Goal: Task Accomplishment & Management: Use online tool/utility

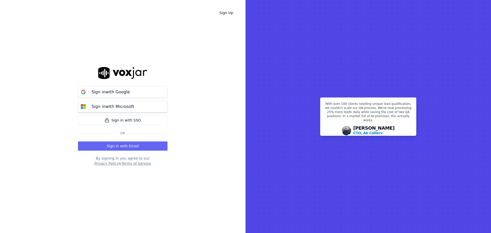
click at [144, 106] on button "Sign in with Microsoft" at bounding box center [123, 107] width 90 height 12
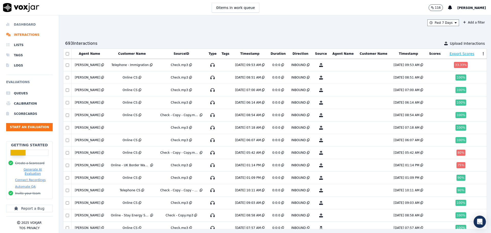
click at [17, 24] on li "Dashboard" at bounding box center [29, 24] width 47 height 10
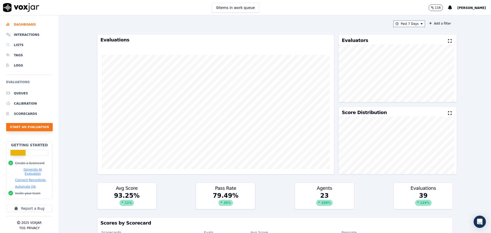
click at [28, 126] on button "Start an Evaluation" at bounding box center [29, 127] width 47 height 8
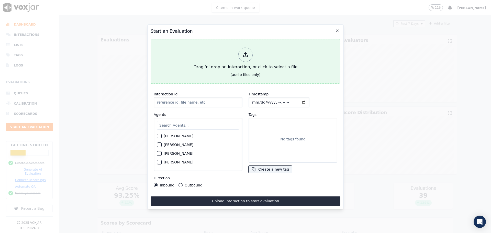
click at [174, 72] on button "Drag 'n' drop an interaction, or click to select a file (audio files only)" at bounding box center [246, 61] width 190 height 45
type input "QA_Check.mp3"
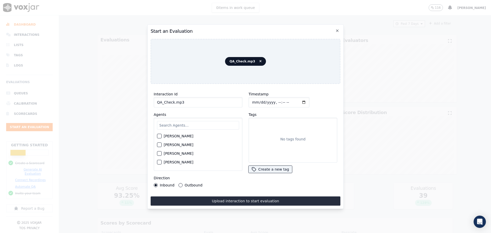
click at [166, 124] on input "text" at bounding box center [198, 125] width 82 height 9
type input "nik"
click at [170, 136] on label "Nikki Donovan" at bounding box center [179, 138] width 30 height 4
click at [162, 136] on button "Nikki Donovan" at bounding box center [159, 137] width 5 height 5
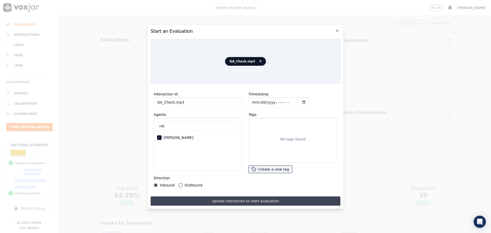
click at [193, 197] on button "Upload interaction to start evaluation" at bounding box center [246, 200] width 190 height 9
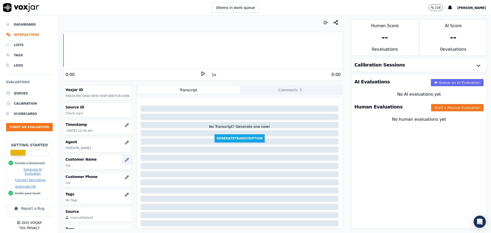
click at [122, 162] on button "button" at bounding box center [127, 160] width 10 height 10
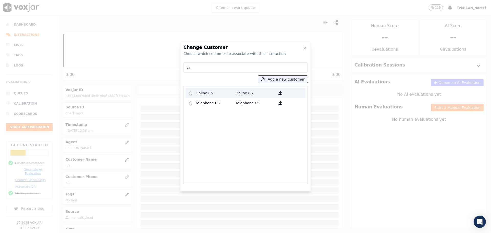
type input "cs"
click at [205, 94] on p "Online CS" at bounding box center [216, 93] width 40 height 8
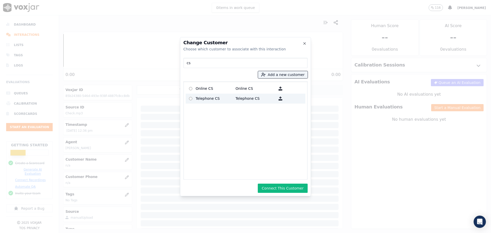
click at [218, 100] on p "Telephone CS" at bounding box center [216, 99] width 40 height 8
click at [280, 189] on button "Connect This Customer" at bounding box center [283, 188] width 50 height 9
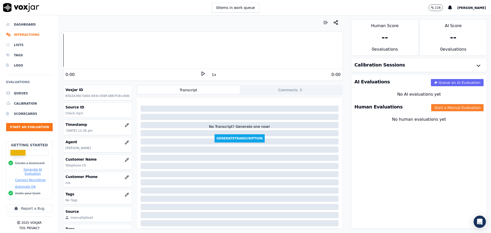
click at [451, 110] on button "Start a Manual Evaluation" at bounding box center [457, 107] width 52 height 7
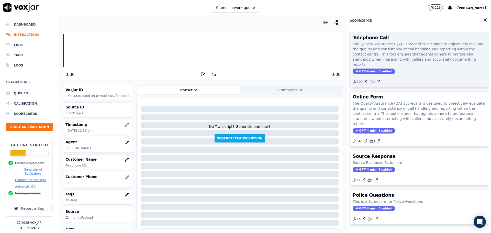
click at [389, 69] on div "GPT-4 mini Enabled" at bounding box center [419, 72] width 133 height 6
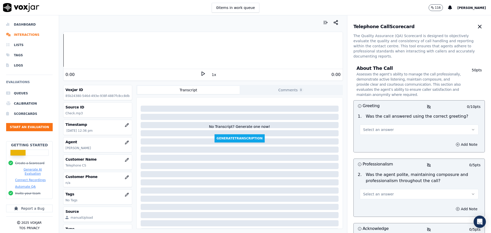
click at [387, 125] on button "Select an answer" at bounding box center [419, 130] width 119 height 10
drag, startPoint x: 379, startPoint y: 147, endPoint x: 378, endPoint y: 151, distance: 4.5
click at [378, 151] on div "Yes No N/A" at bounding box center [411, 144] width 112 height 27
click at [378, 151] on div "N/A" at bounding box center [411, 152] width 110 height 8
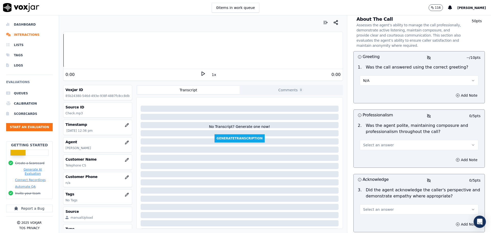
scroll to position [51, 0]
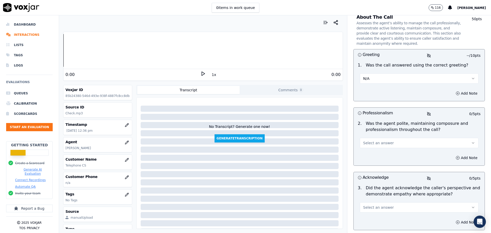
click at [381, 140] on span "Select an answer" at bounding box center [378, 142] width 31 height 5
click at [372, 150] on div "Yes" at bounding box center [411, 149] width 110 height 8
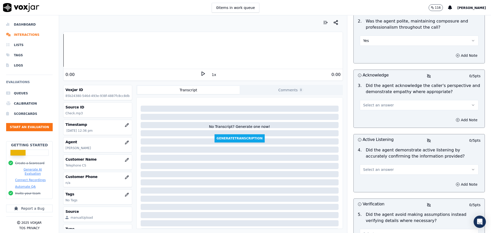
click at [398, 100] on button "Select an answer" at bounding box center [419, 105] width 119 height 10
click at [378, 118] on div "No" at bounding box center [411, 120] width 110 height 8
click at [453, 116] on button "Add Note" at bounding box center [467, 119] width 28 height 7
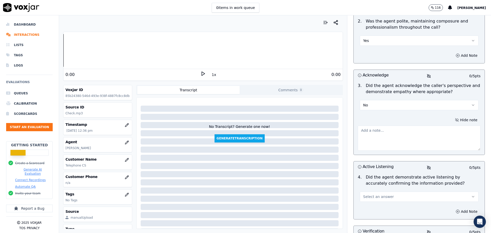
click at [414, 130] on textarea at bounding box center [419, 138] width 123 height 25
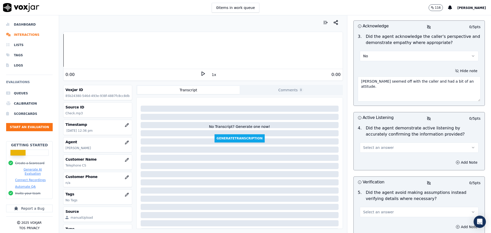
scroll to position [205, 0]
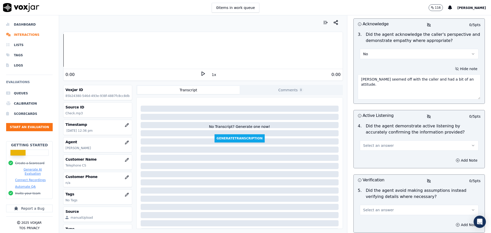
type textarea "Nikki seemed off with the caller and had a bit of an attitude."
click at [417, 140] on button "Select an answer" at bounding box center [419, 145] width 119 height 10
click at [398, 160] on div "No" at bounding box center [411, 160] width 110 height 8
click at [462, 143] on button "No" at bounding box center [419, 145] width 119 height 10
click at [438, 158] on div "No" at bounding box center [411, 160] width 110 height 8
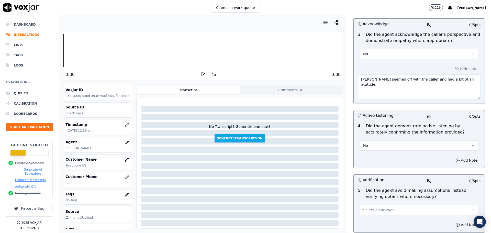
click at [453, 157] on button "Add Note" at bounding box center [467, 160] width 28 height 7
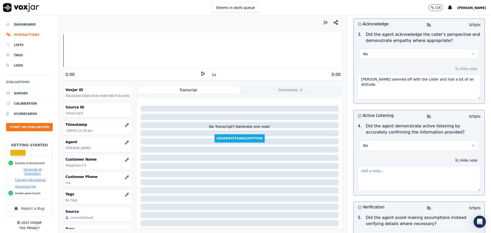
click at [434, 166] on textarea at bounding box center [419, 178] width 123 height 25
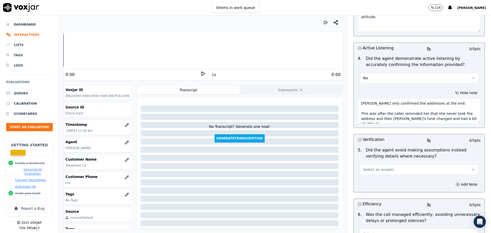
scroll to position [281, 0]
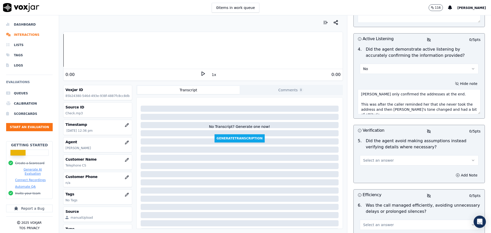
type textarea "Nikki only confirmed the addresses at the end. This was after the caller remind…"
click at [411, 158] on button "Select an answer" at bounding box center [419, 160] width 119 height 10
click at [383, 174] on div "No" at bounding box center [411, 175] width 110 height 8
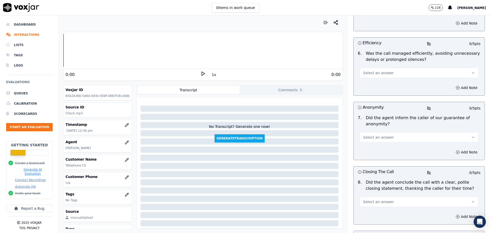
scroll to position [435, 0]
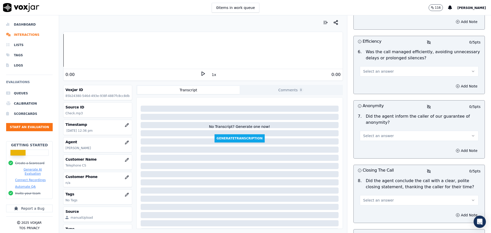
click at [403, 70] on button "Select an answer" at bounding box center [419, 71] width 119 height 10
click at [393, 77] on div "Yes" at bounding box center [411, 78] width 110 height 8
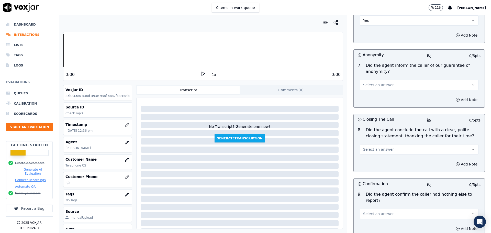
scroll to position [486, 0]
click at [388, 92] on div "Add Note" at bounding box center [419, 99] width 131 height 15
click at [389, 85] on div "7 . Did the agent inform the caller of our guarantee of anonymity? Select an an…" at bounding box center [419, 76] width 131 height 32
click at [395, 80] on button "Select an answer" at bounding box center [419, 85] width 119 height 10
click at [380, 100] on div "No" at bounding box center [411, 99] width 110 height 8
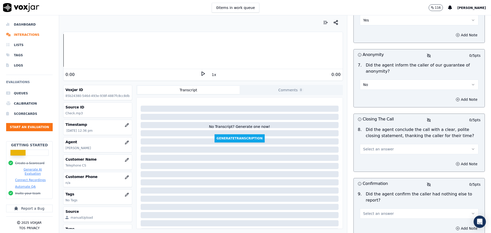
click at [387, 145] on button "Select an answer" at bounding box center [419, 149] width 119 height 10
click at [376, 157] on div "Yes" at bounding box center [411, 155] width 110 height 8
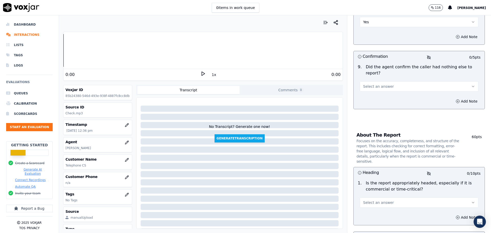
scroll to position [614, 0]
click at [406, 81] on button "Select an answer" at bounding box center [419, 86] width 119 height 10
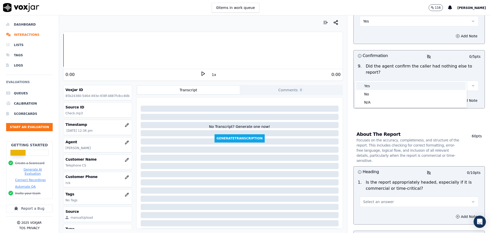
click at [398, 88] on div "Yes" at bounding box center [411, 86] width 110 height 8
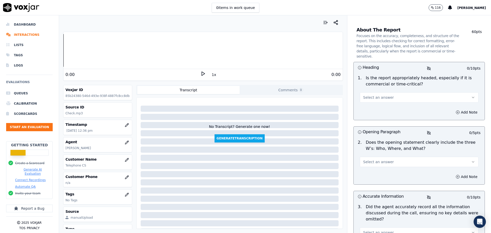
scroll to position [716, 0]
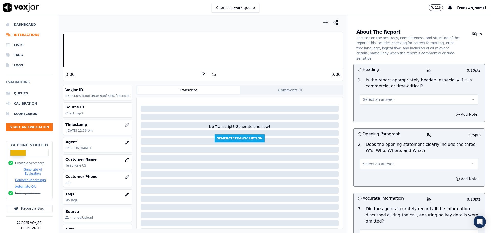
click at [397, 94] on button "Select an answer" at bounding box center [419, 99] width 119 height 10
click at [388, 108] on div "N/A" at bounding box center [411, 111] width 110 height 8
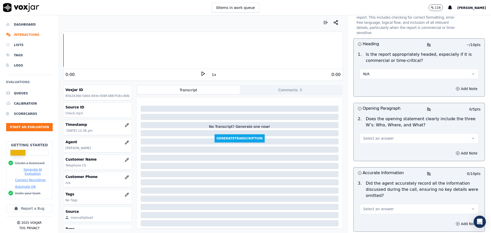
click at [381, 136] on span "Select an answer" at bounding box center [378, 138] width 31 height 5
click at [374, 132] on div "Yes" at bounding box center [411, 133] width 110 height 8
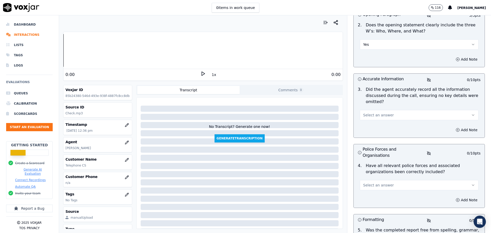
scroll to position [844, 0]
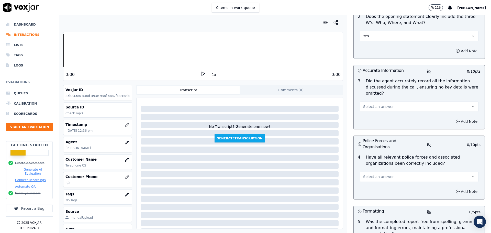
click at [384, 104] on span "Select an answer" at bounding box center [378, 106] width 31 height 5
click at [375, 103] on div "Yes" at bounding box center [411, 102] width 110 height 8
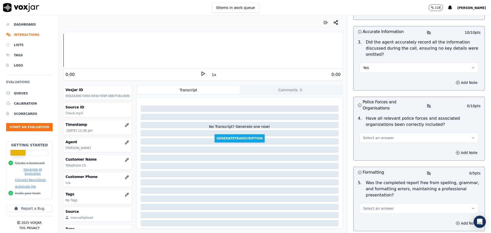
scroll to position [895, 0]
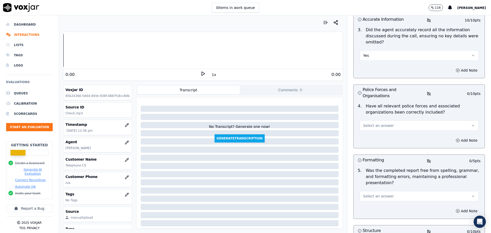
click at [375, 119] on div "Select an answer" at bounding box center [419, 124] width 119 height 11
click at [371, 123] on span "Select an answer" at bounding box center [378, 125] width 31 height 5
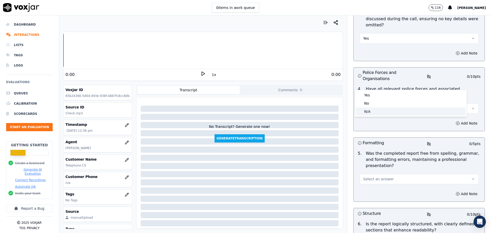
scroll to position [921, 0]
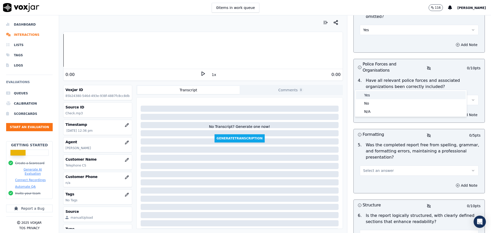
click at [381, 96] on div "Yes" at bounding box center [411, 95] width 110 height 8
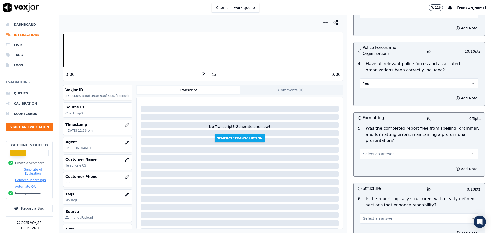
scroll to position [946, 0]
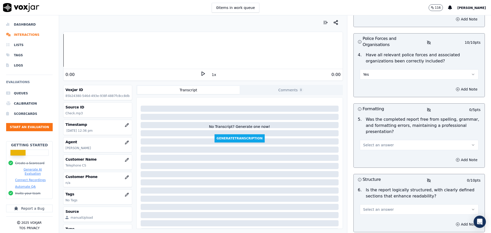
click at [370, 142] on span "Select an answer" at bounding box center [378, 144] width 31 height 5
click at [367, 131] on div "Yes" at bounding box center [411, 134] width 110 height 8
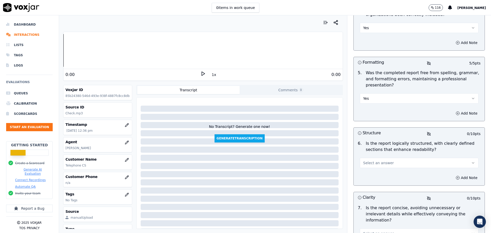
scroll to position [998, 0]
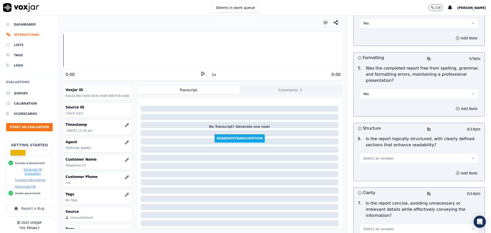
click at [367, 156] on span "Select an answer" at bounding box center [378, 158] width 31 height 5
click at [366, 143] on div "Yes" at bounding box center [411, 147] width 110 height 8
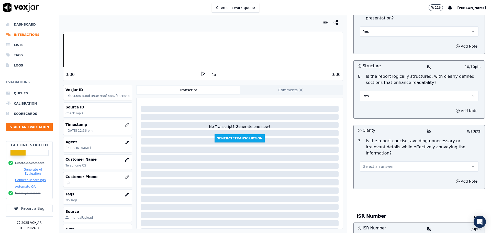
scroll to position [1074, 0]
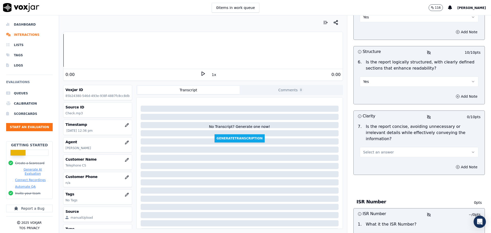
click at [370, 150] on span "Select an answer" at bounding box center [378, 152] width 31 height 5
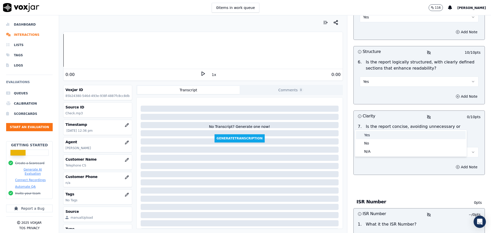
click at [367, 134] on div "Yes" at bounding box center [411, 135] width 110 height 8
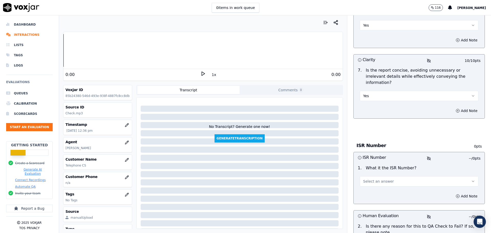
scroll to position [1151, 0]
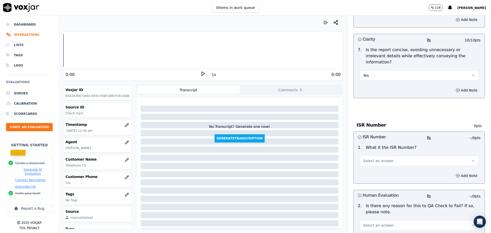
click at [372, 156] on button "Select an answer" at bounding box center [419, 161] width 119 height 10
click at [370, 145] on div "ISR" at bounding box center [411, 144] width 110 height 8
click at [454, 172] on button "Add Note" at bounding box center [467, 175] width 28 height 7
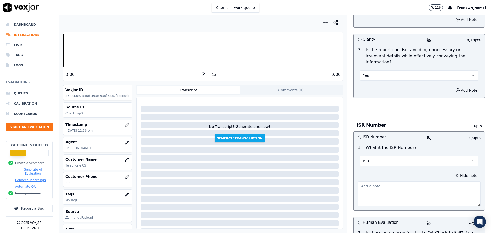
click at [425, 181] on textarea at bounding box center [419, 193] width 123 height 25
paste textarea "ISR2509113451298662"
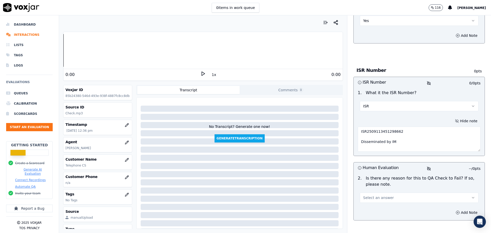
scroll to position [1207, 0]
type textarea "ISR2509113451298662 Disseminated by IM"
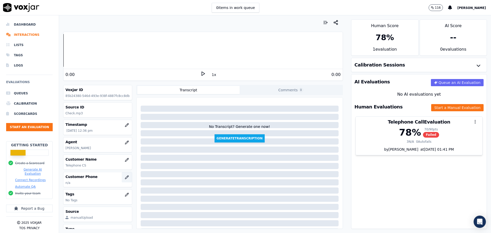
click at [122, 174] on button "button" at bounding box center [127, 177] width 10 height 10
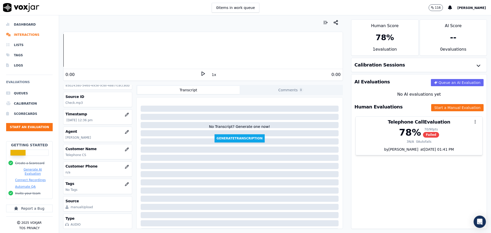
click at [24, 17] on div "Dashboard Interactions Lists Tags Logs Evaluations Queues Calibration Scorecard…" at bounding box center [29, 123] width 47 height 216
click at [25, 18] on div "Dashboard Interactions Lists Tags Logs Evaluations Queues Calibration Scorecard…" at bounding box center [29, 123] width 47 height 216
click at [25, 19] on div "Dashboard Interactions Lists Tags Logs Evaluations Queues Calibration Scorecard…" at bounding box center [29, 123] width 47 height 216
click at [21, 25] on li "Dashboard" at bounding box center [29, 24] width 47 height 10
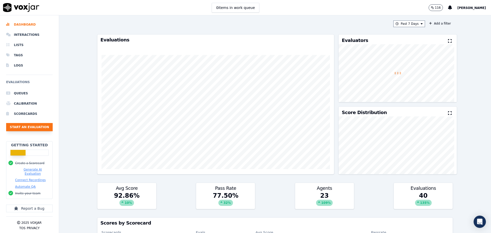
click at [33, 124] on button "Start an Evaluation" at bounding box center [29, 127] width 47 height 8
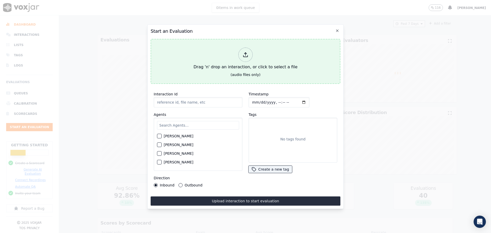
click at [187, 79] on button "Drag 'n' drop an interaction, or click to select a file (audio files only)" at bounding box center [246, 61] width 190 height 45
type input "QA_Check.mp3"
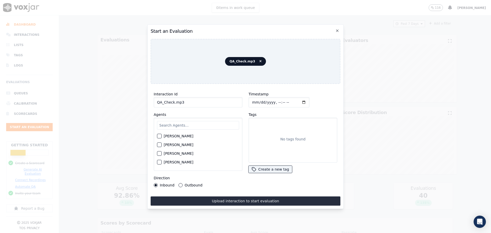
click at [173, 122] on input "text" at bounding box center [198, 125] width 82 height 9
type input "dan"
click at [166, 136] on label "Danielle Lewis" at bounding box center [179, 138] width 30 height 4
click at [162, 135] on button "Danielle Lewis" at bounding box center [159, 137] width 5 height 5
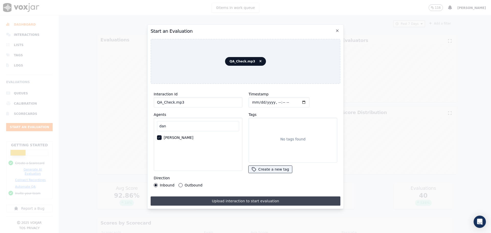
click at [189, 196] on button "Upload interaction to start evaluation" at bounding box center [246, 200] width 190 height 9
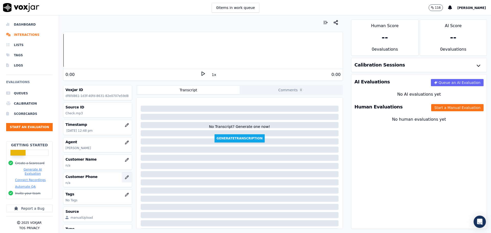
click at [122, 180] on button "button" at bounding box center [127, 177] width 10 height 10
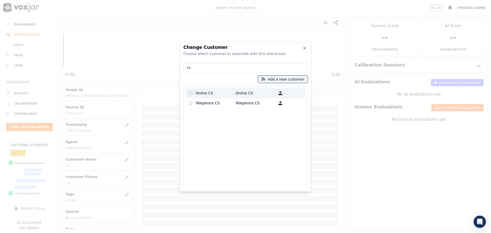
type input "cs"
click at [206, 97] on label "Online CS Online CS" at bounding box center [246, 93] width 120 height 10
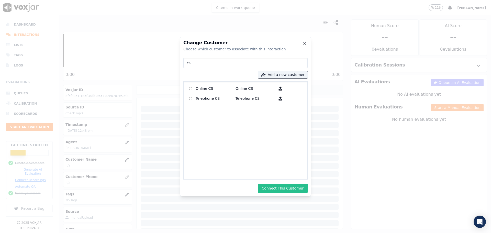
click at [283, 184] on button "Connect This Customer" at bounding box center [283, 188] width 50 height 9
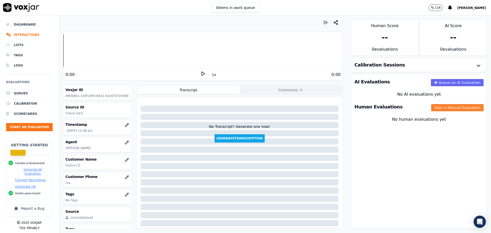
click at [446, 108] on button "Start a Manual Evaluation" at bounding box center [457, 107] width 52 height 7
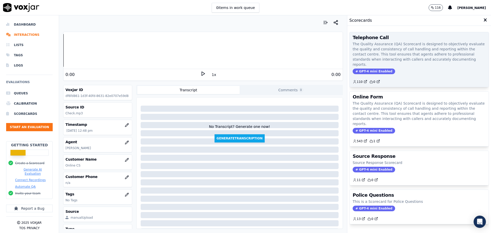
click at [397, 46] on p "The Quality Assurance (QA) Scorecard is designed to objectively evaluate the qu…" at bounding box center [419, 54] width 133 height 26
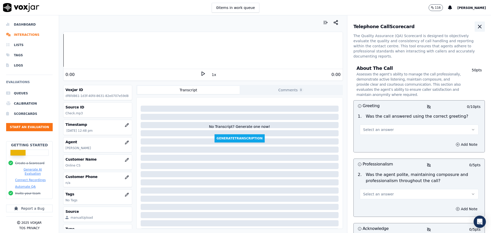
click at [477, 25] on icon "button" at bounding box center [480, 27] width 6 height 6
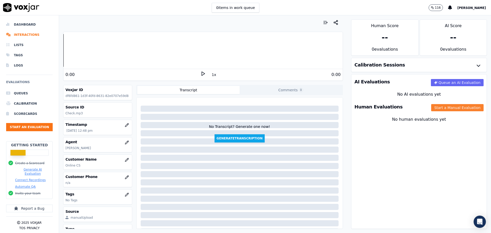
click at [435, 107] on button "Start a Manual Evaluation" at bounding box center [457, 107] width 52 height 7
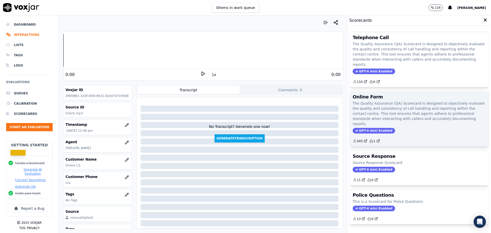
click at [415, 102] on p "The Quality Assurance (QA) Scorecard is designed to objectively evaluate the qu…" at bounding box center [419, 114] width 133 height 26
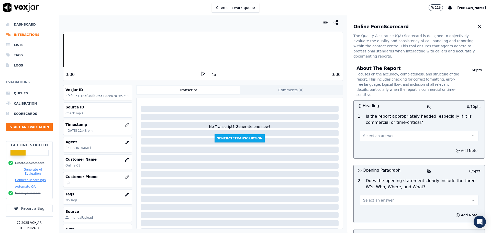
click at [401, 131] on button "Select an answer" at bounding box center [419, 136] width 119 height 10
click at [391, 152] on div "N/A" at bounding box center [411, 153] width 110 height 8
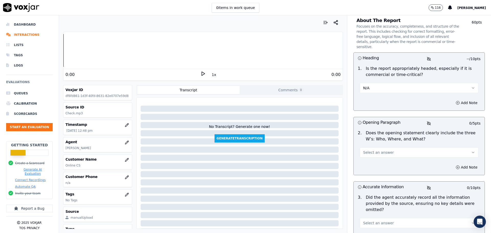
scroll to position [51, 0]
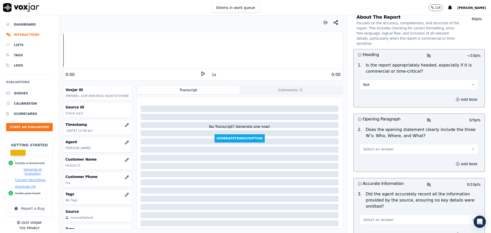
click at [392, 144] on button "Select an answer" at bounding box center [419, 149] width 119 height 10
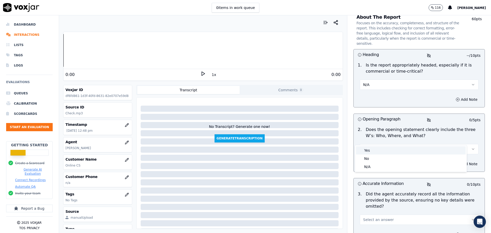
click at [388, 152] on div "Yes" at bounding box center [411, 150] width 110 height 8
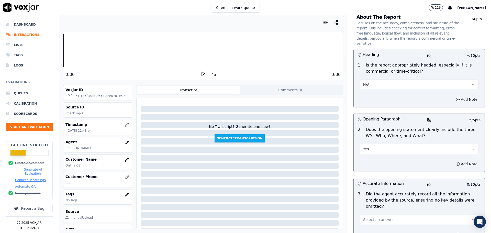
click at [394, 144] on button "Yes" at bounding box center [419, 149] width 119 height 10
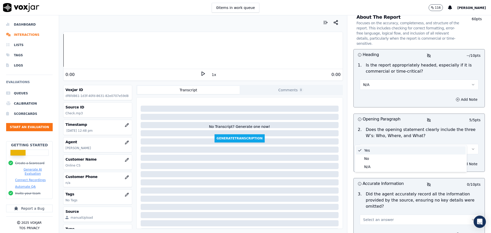
click at [394, 139] on div "Yes" at bounding box center [419, 146] width 127 height 15
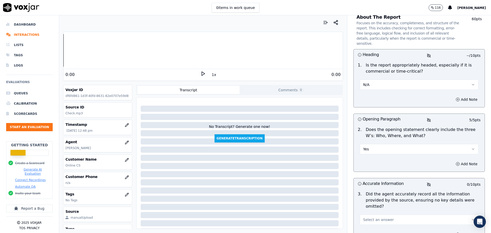
click at [378, 217] on span "Select an answer" at bounding box center [378, 219] width 31 height 5
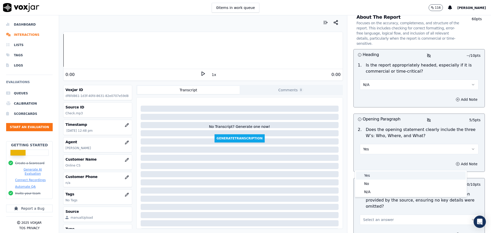
click at [378, 176] on div "Yes" at bounding box center [411, 175] width 110 height 8
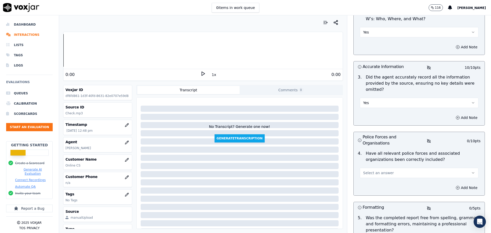
scroll to position [179, 0]
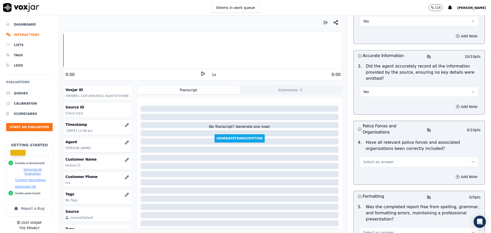
click at [378, 157] on button "Select an answer" at bounding box center [419, 162] width 119 height 10
click at [378, 159] on div "Yes" at bounding box center [411, 157] width 110 height 8
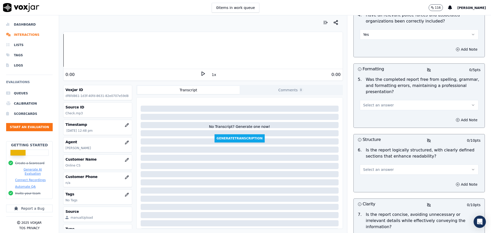
scroll to position [307, 0]
click at [396, 100] on button "Select an answer" at bounding box center [419, 105] width 119 height 10
click at [368, 95] on div "Yes" at bounding box center [411, 94] width 110 height 8
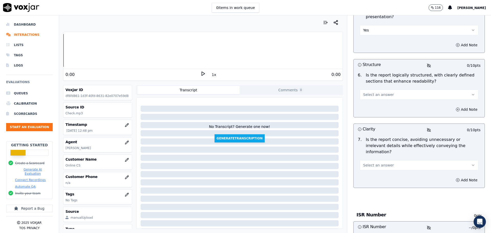
scroll to position [384, 0]
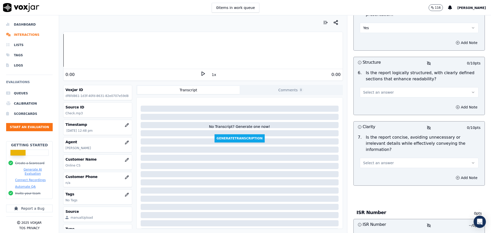
click at [377, 87] on button "Select an answer" at bounding box center [419, 92] width 119 height 10
click at [374, 83] on div "Yes" at bounding box center [411, 81] width 110 height 8
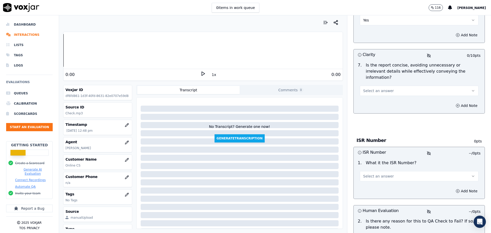
scroll to position [460, 0]
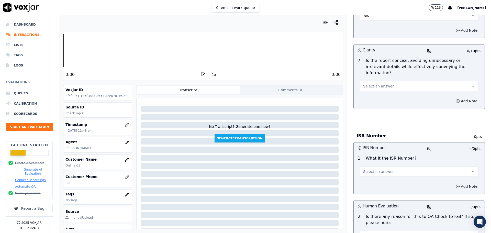
click at [384, 84] on span "Select an answer" at bounding box center [378, 86] width 31 height 5
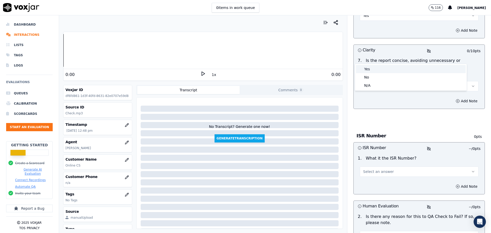
click at [374, 71] on div "Yes" at bounding box center [411, 69] width 110 height 8
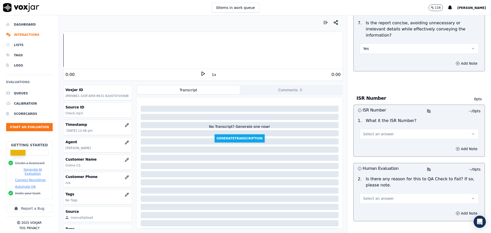
scroll to position [500, 0]
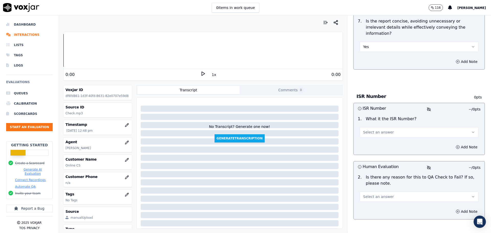
click at [375, 130] on span "Select an answer" at bounding box center [378, 132] width 31 height 5
click at [374, 113] on div "ISR" at bounding box center [411, 115] width 110 height 8
click at [466, 143] on button "Add Note" at bounding box center [467, 146] width 28 height 7
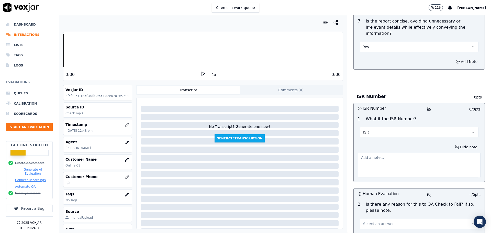
click at [389, 153] on textarea at bounding box center [419, 165] width 123 height 25
paste textarea "ISR2509100431297742"
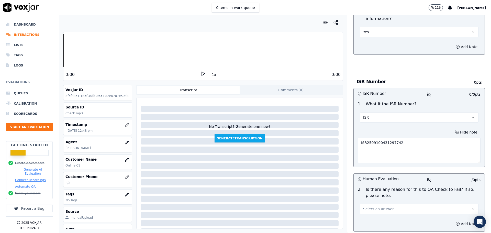
scroll to position [527, 0]
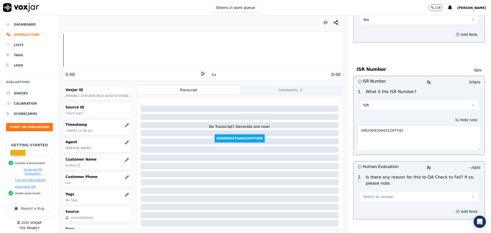
type textarea "ISR2509100431297742"
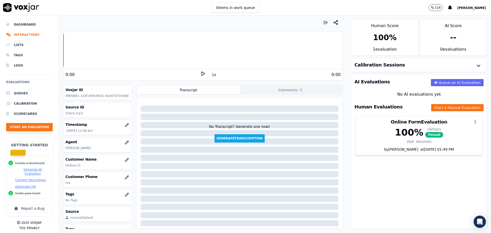
click at [34, 129] on button "Start an Evaluation" at bounding box center [29, 127] width 47 height 8
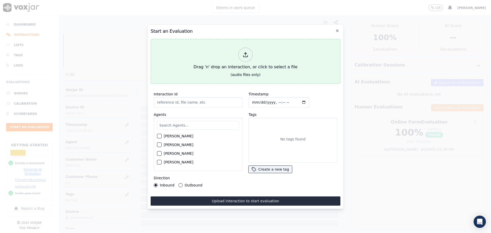
click at [193, 73] on button "Drag 'n' drop an interaction, or click to select a file (audio files only)" at bounding box center [246, 61] width 190 height 45
type input "QA_Check - Copy.mp3"
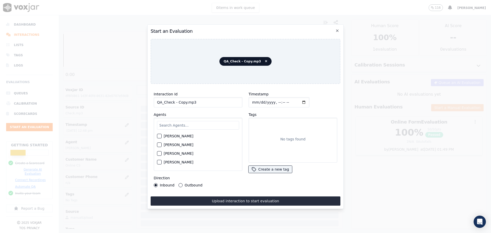
click at [168, 122] on input "text" at bounding box center [198, 125] width 82 height 9
type input "bev"
click at [180, 136] on label "Beverley Higgins" at bounding box center [179, 138] width 30 height 4
click at [162, 135] on button "Beverley Higgins" at bounding box center [159, 137] width 5 height 5
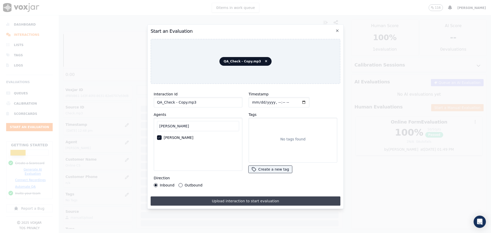
click at [159, 196] on button "Upload interaction to start evaluation" at bounding box center [246, 200] width 190 height 9
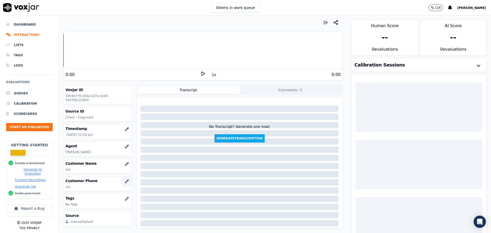
click at [122, 182] on button "button" at bounding box center [127, 181] width 10 height 10
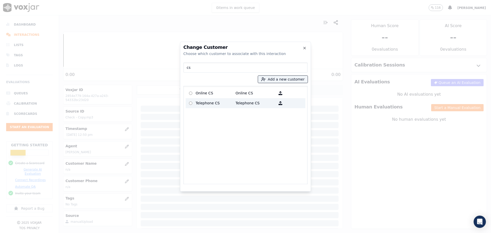
type input "cs"
click at [225, 98] on label "Telephone CS Telephone CS" at bounding box center [246, 103] width 120 height 10
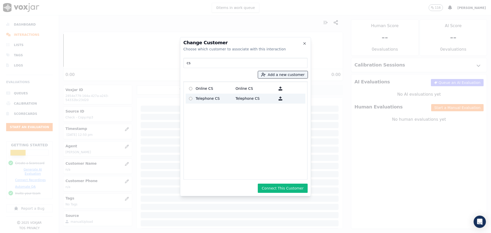
click at [232, 95] on label "Telephone CS Telephone CS" at bounding box center [246, 99] width 120 height 10
drag, startPoint x: 251, startPoint y: 86, endPoint x: 248, endPoint y: 93, distance: 7.8
click at [250, 89] on p "Online CS" at bounding box center [256, 89] width 40 height 8
click at [295, 190] on button "Connect This Customer" at bounding box center [283, 188] width 50 height 9
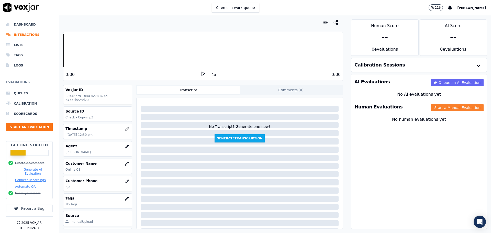
click at [443, 111] on button "Start a Manual Evaluation" at bounding box center [457, 107] width 52 height 7
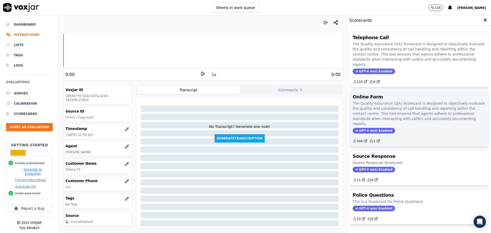
click at [399, 115] on p "The Quality Assurance (QA) Scorecard is designed to objectively evaluate the qu…" at bounding box center [419, 114] width 133 height 26
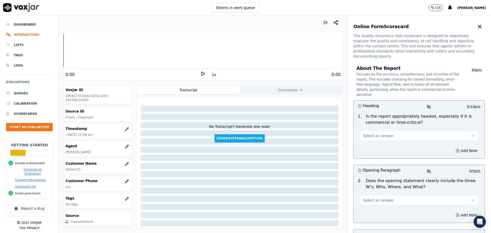
click at [400, 131] on button "Select an answer" at bounding box center [419, 136] width 119 height 10
click at [380, 153] on div "N/A" at bounding box center [411, 153] width 110 height 8
click at [432, 195] on button "Select an answer" at bounding box center [419, 200] width 119 height 10
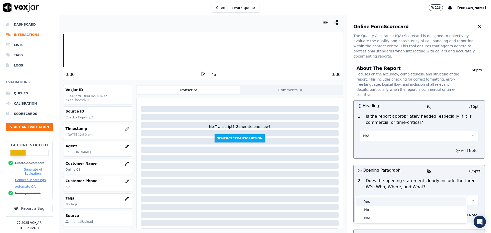
click at [415, 203] on div "Yes" at bounding box center [411, 201] width 110 height 8
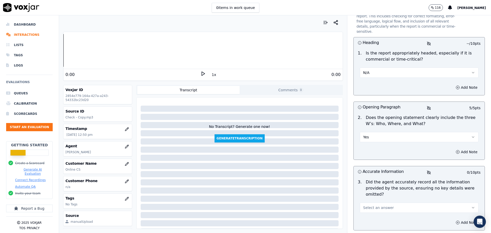
scroll to position [128, 0]
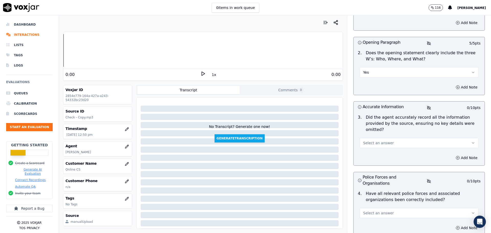
drag, startPoint x: 403, startPoint y: 123, endPoint x: 399, endPoint y: 131, distance: 8.5
click at [402, 138] on button "Select an answer" at bounding box center [419, 143] width 119 height 10
click at [393, 139] on div "Yes" at bounding box center [411, 138] width 110 height 8
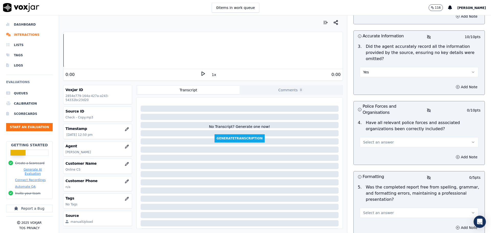
scroll to position [205, 0]
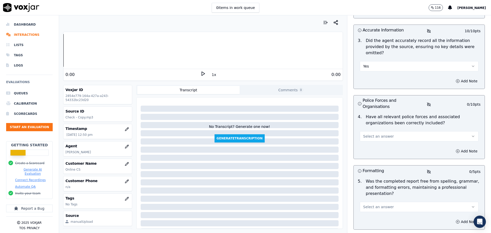
click at [393, 131] on button "Select an answer" at bounding box center [419, 136] width 119 height 10
click at [388, 131] on div "Yes" at bounding box center [411, 131] width 110 height 8
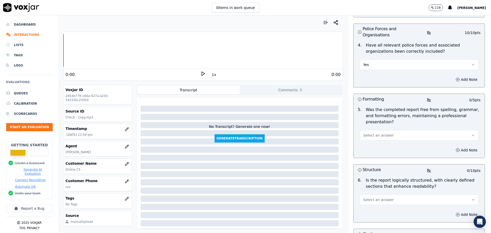
scroll to position [281, 0]
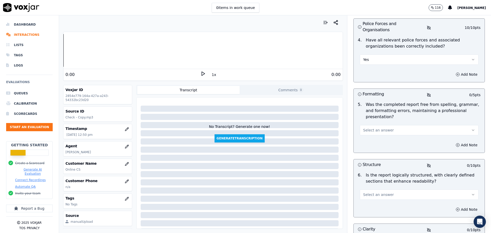
click at [386, 125] on button "Select an answer" at bounding box center [419, 130] width 119 height 10
click at [385, 120] on div "Yes" at bounding box center [411, 119] width 110 height 8
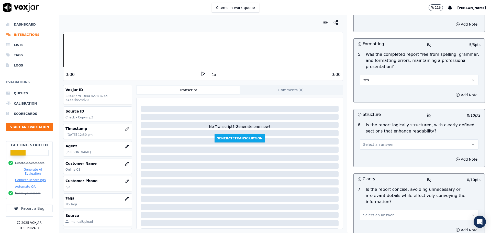
scroll to position [333, 0]
click at [383, 133] on div "Select an answer" at bounding box center [419, 140] width 127 height 15
click at [382, 141] on span "Select an answer" at bounding box center [378, 143] width 31 height 5
click at [373, 134] on div "Yes" at bounding box center [411, 132] width 110 height 8
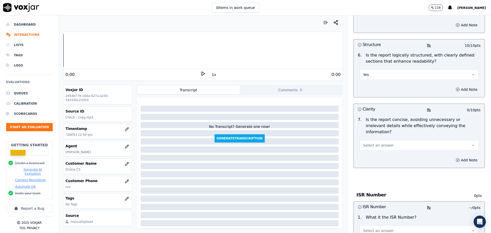
scroll to position [409, 0]
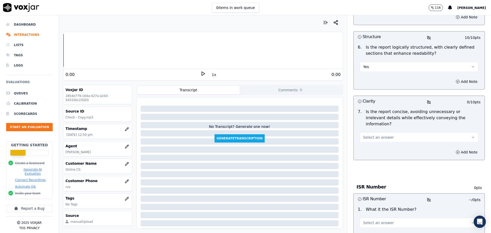
click at [371, 132] on button "Select an answer" at bounding box center [419, 137] width 119 height 10
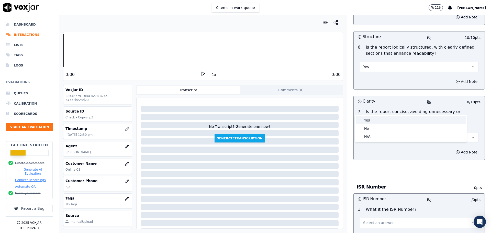
click at [370, 122] on div "Yes" at bounding box center [411, 120] width 110 height 8
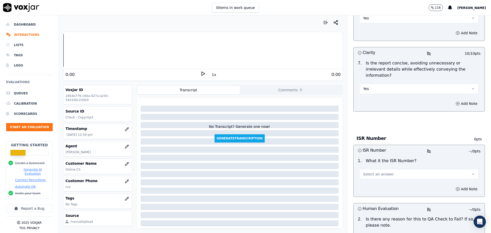
scroll to position [500, 0]
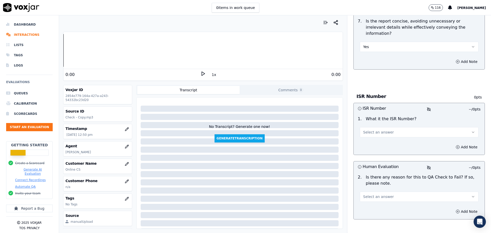
drag, startPoint x: 375, startPoint y: 103, endPoint x: 374, endPoint y: 106, distance: 3.7
click at [375, 130] on span "Select an answer" at bounding box center [378, 132] width 31 height 5
click at [372, 115] on div "ISR" at bounding box center [411, 115] width 110 height 8
click at [454, 143] on button "Add Note" at bounding box center [467, 146] width 28 height 7
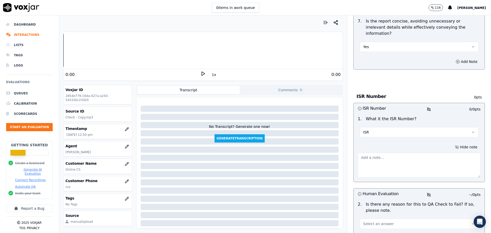
click at [431, 153] on textarea at bounding box center [419, 165] width 123 height 25
paste textarea "ISR2509105041298182"
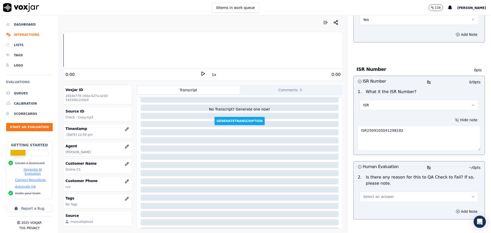
scroll to position [26, 0]
type textarea "ISR2509105041298182"
